Goal: Find specific fact: Find contact information

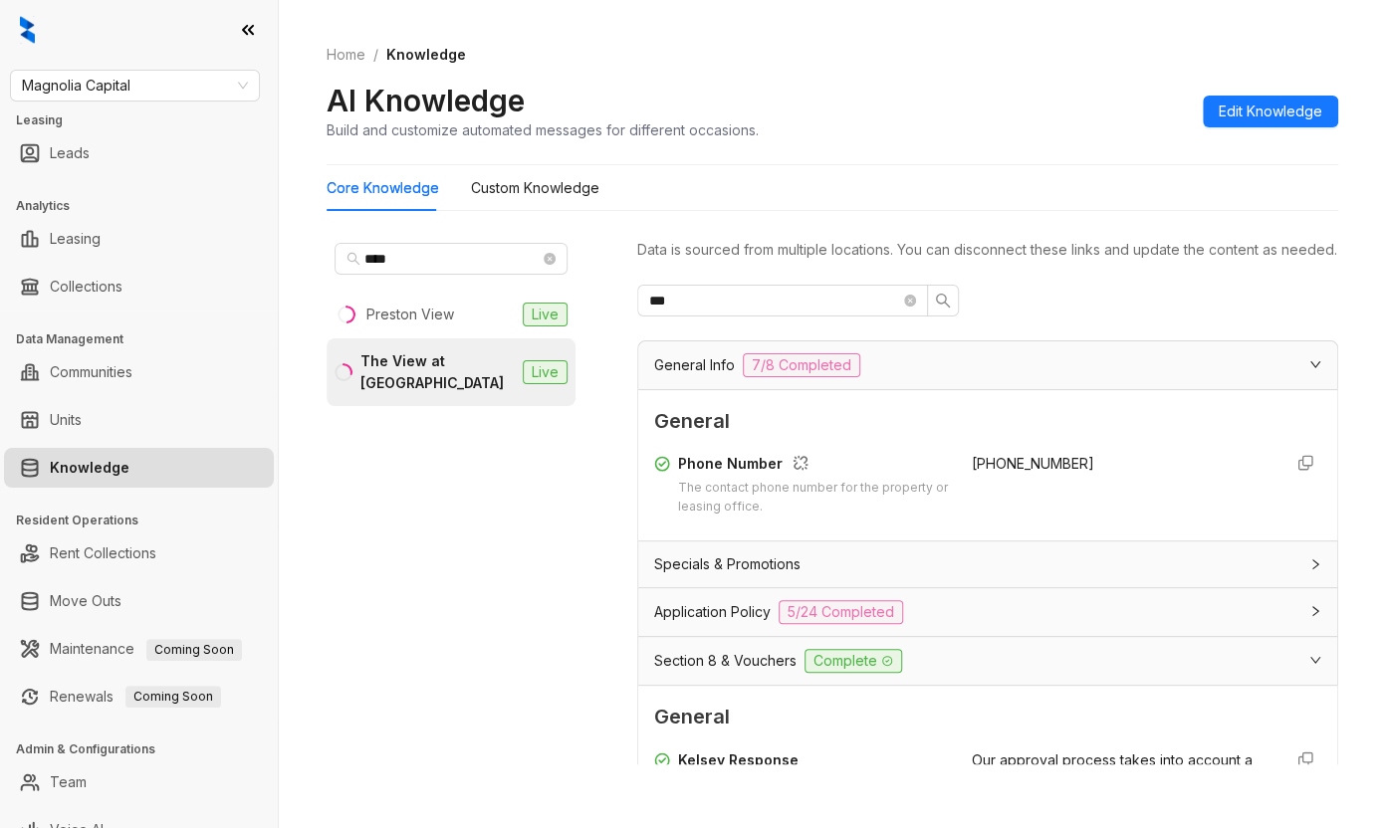
click at [101, 47] on div at bounding box center [139, 30] width 278 height 60
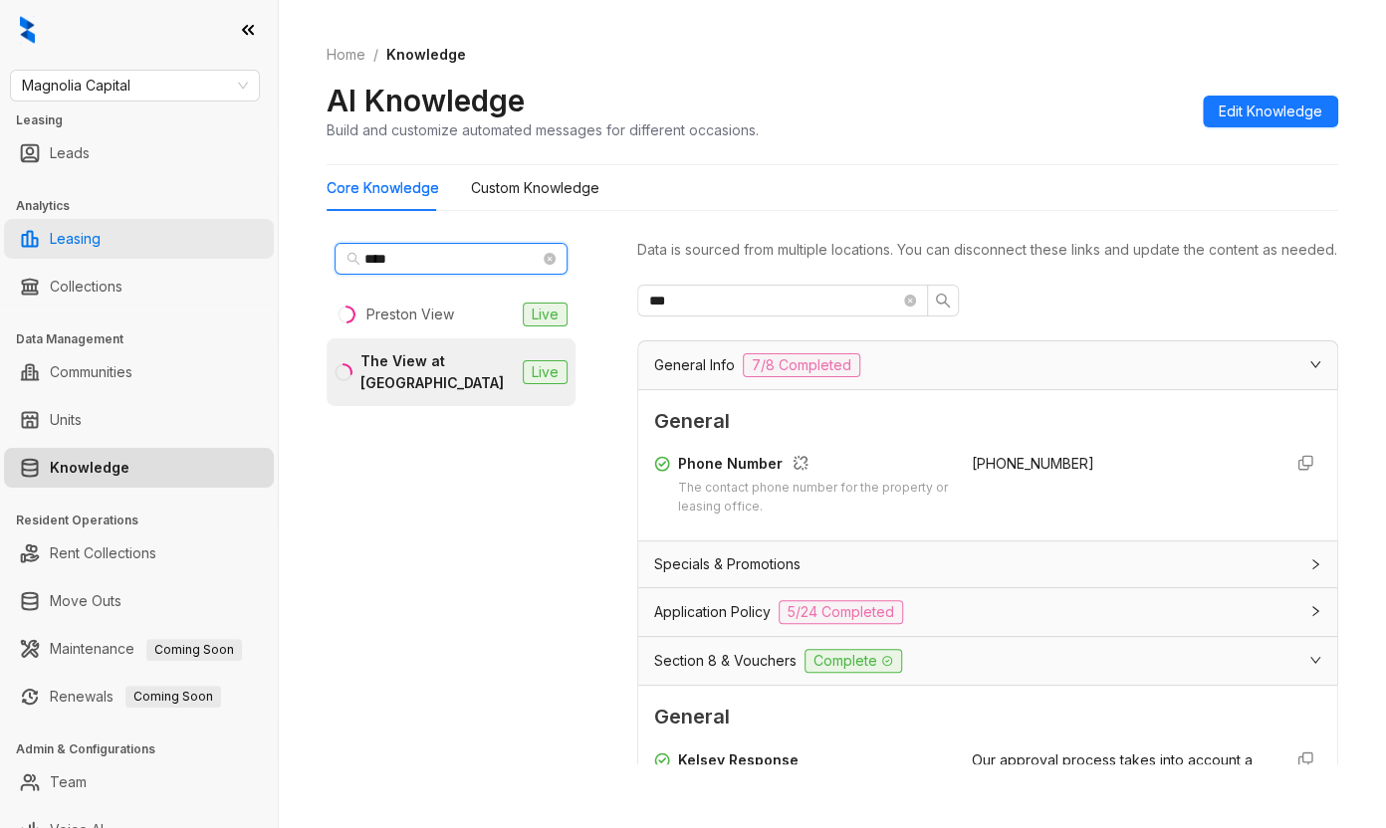
drag, startPoint x: 250, startPoint y: 251, endPoint x: 192, endPoint y: 251, distance: 57.8
click at [192, 251] on div "Magnolia Capital Leasing Leads Analytics Leasing Collections Data Management Co…" at bounding box center [693, 414] width 1386 height 828
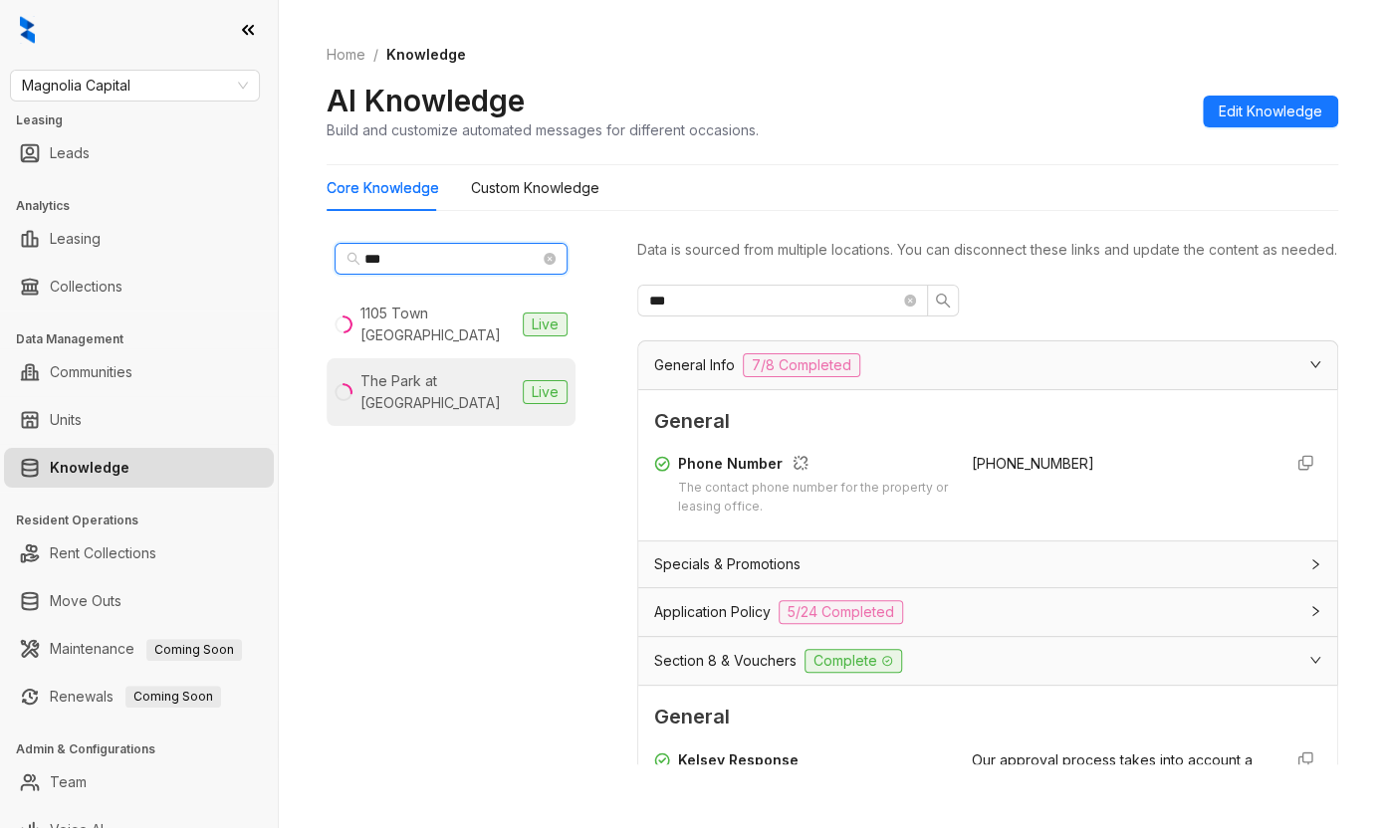
type input "***"
click at [459, 388] on div "The Park at [GEOGRAPHIC_DATA]" at bounding box center [437, 392] width 154 height 44
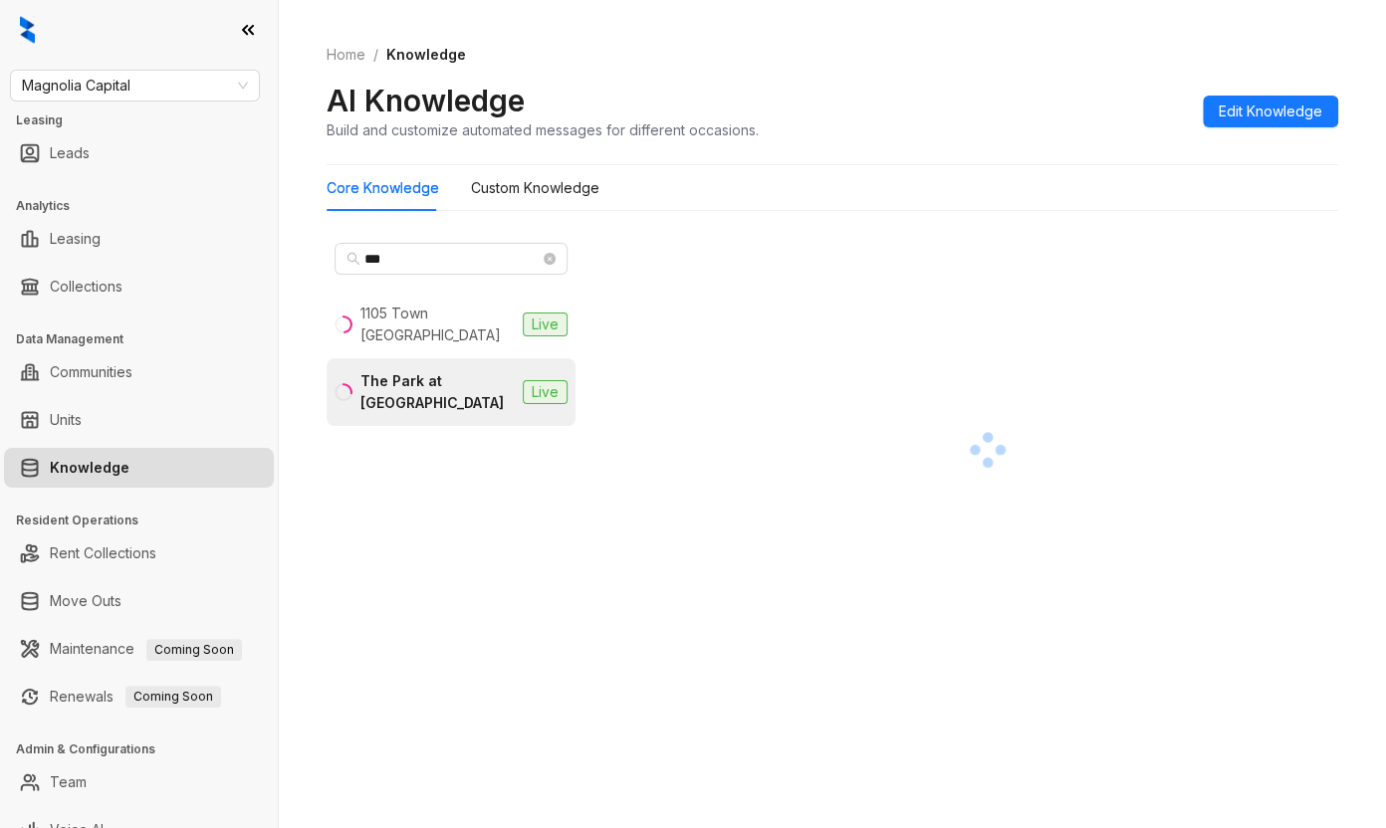
click at [118, 22] on div at bounding box center [139, 30] width 278 height 60
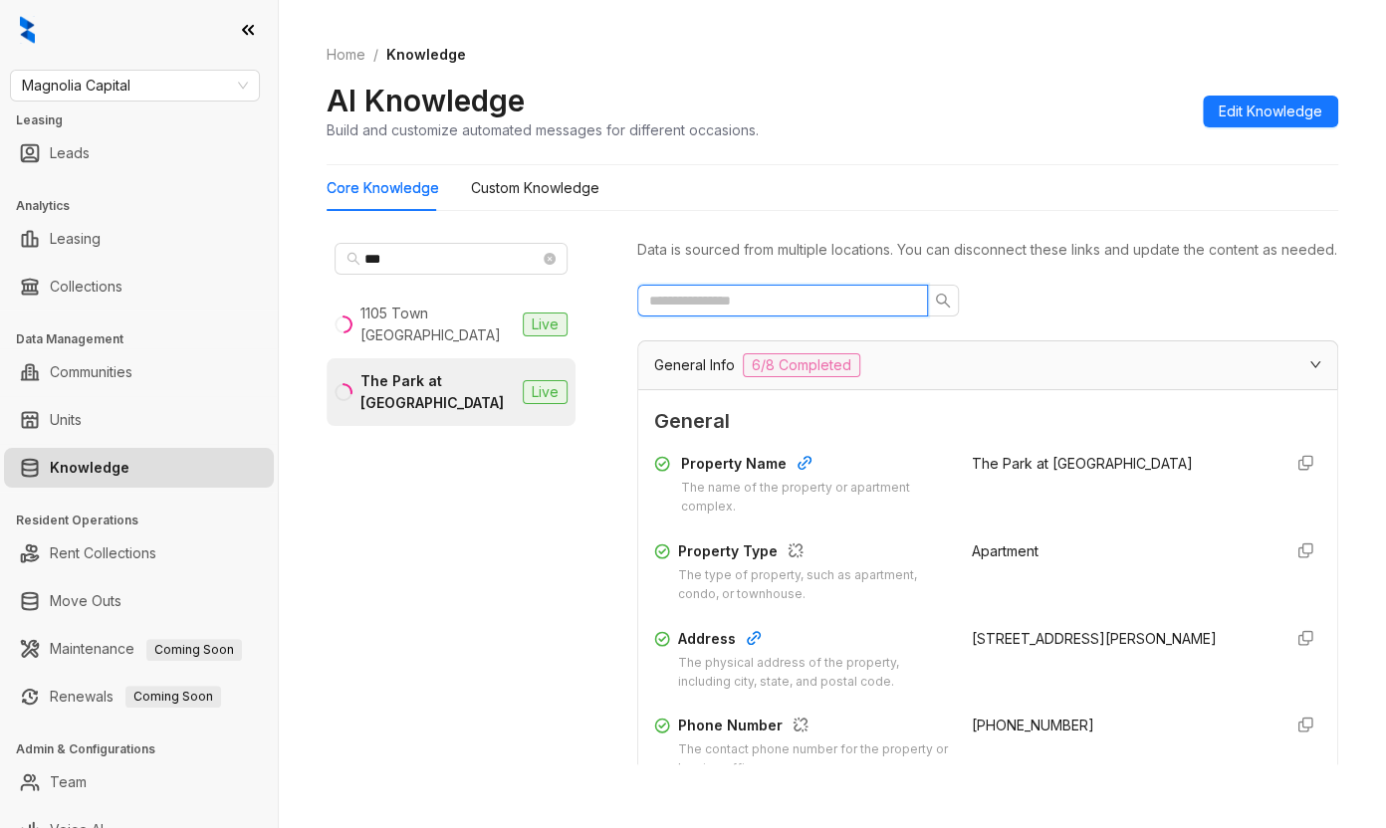
click at [733, 312] on input "text" at bounding box center [774, 301] width 251 height 22
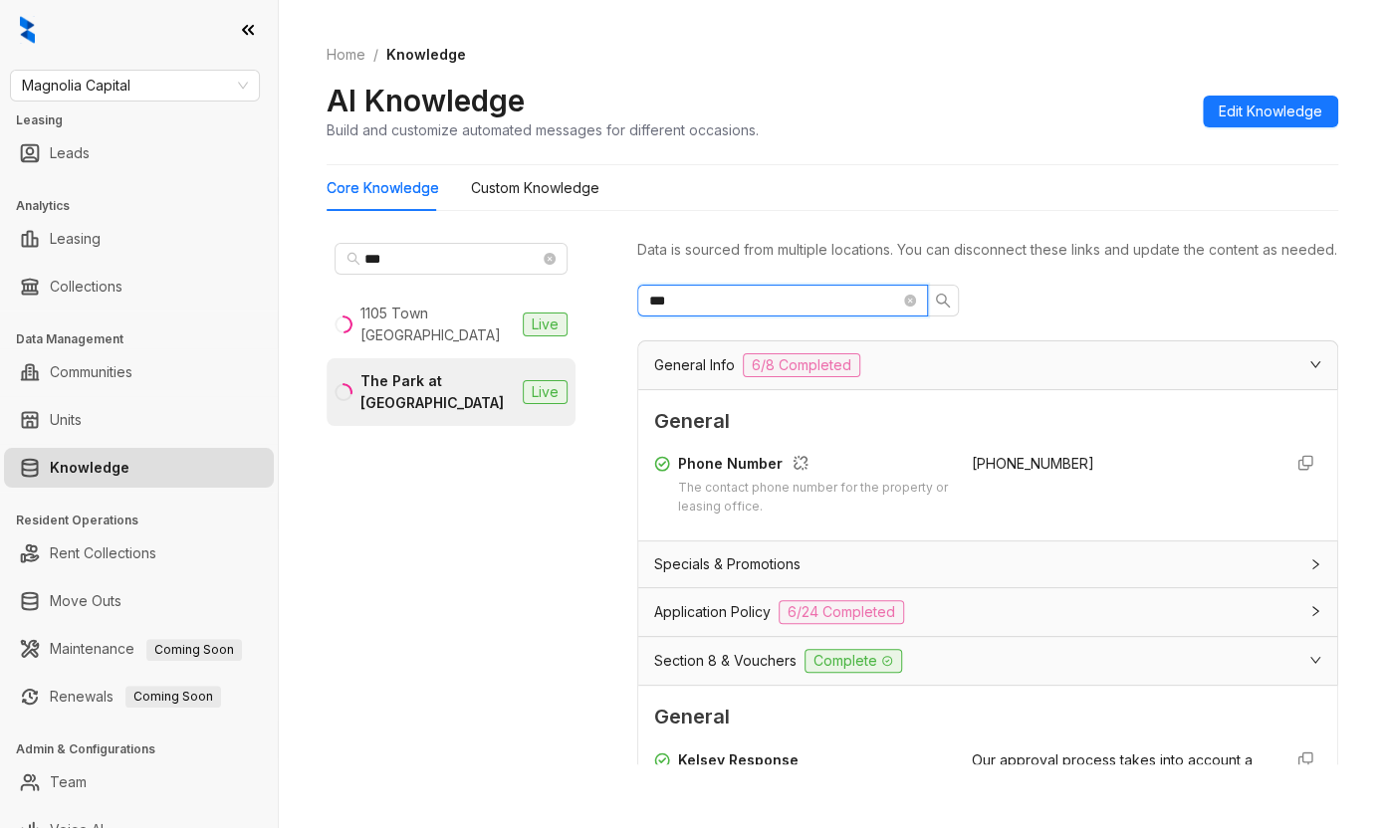
type input "***"
drag, startPoint x: 1051, startPoint y: 480, endPoint x: 932, endPoint y: 473, distance: 118.7
click at [932, 473] on div "Phone Number The contact phone number for the property or leasing office. [PHON…" at bounding box center [987, 485] width 667 height 80
copy span "[PHONE_NUMBER]"
